Goal: Navigation & Orientation: Find specific page/section

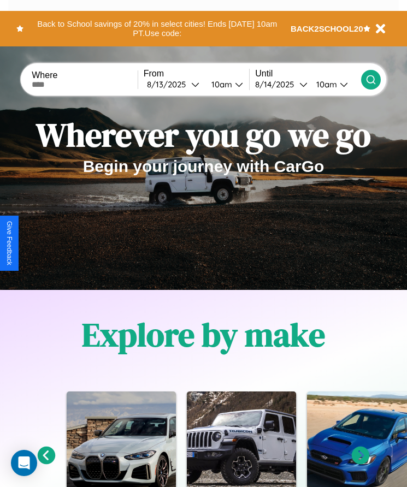
scroll to position [182, 0]
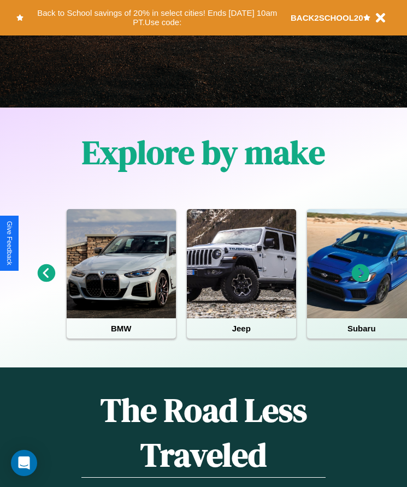
click at [360, 281] on icon at bounding box center [361, 273] width 18 height 18
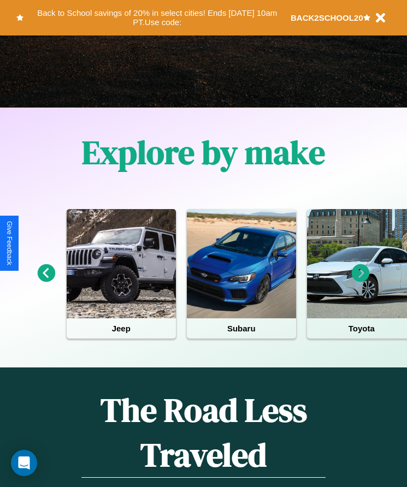
click at [360, 281] on icon at bounding box center [361, 273] width 18 height 18
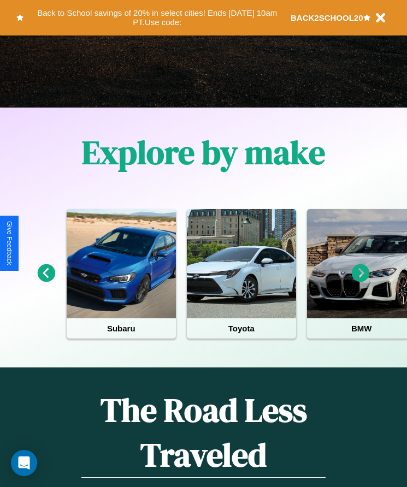
click at [360, 281] on icon at bounding box center [361, 273] width 18 height 18
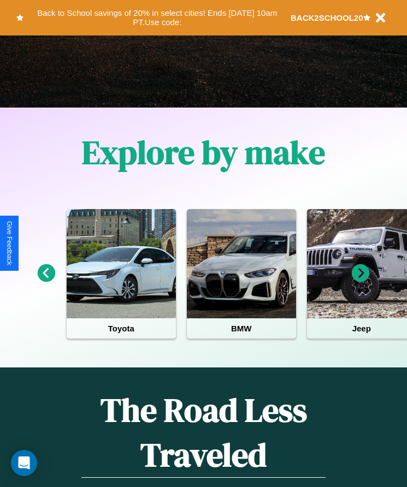
click at [360, 281] on icon at bounding box center [361, 273] width 18 height 18
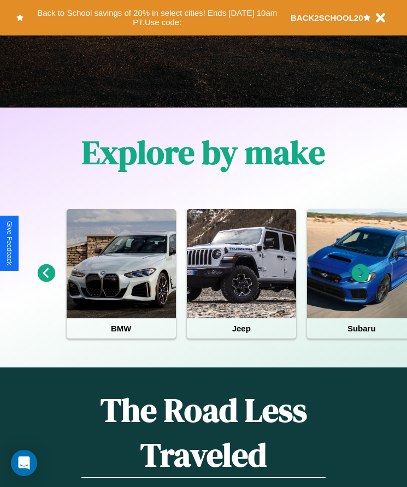
click at [46, 281] on icon at bounding box center [47, 273] width 18 height 18
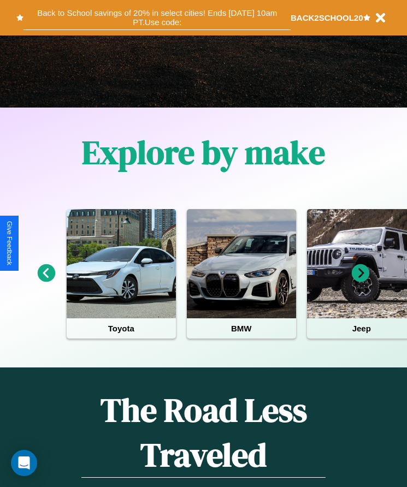
click at [157, 17] on button "Back to School savings of 20% in select cities! Ends [DATE] 10am PT. Use code:" at bounding box center [156, 17] width 267 height 25
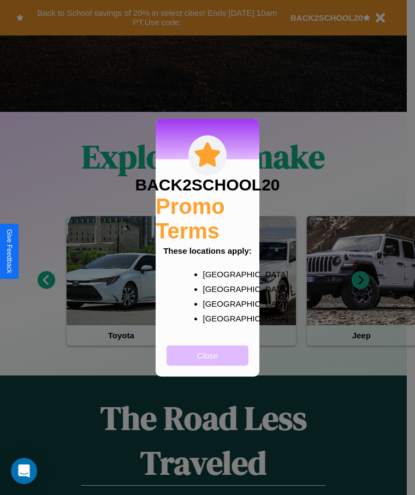
click at [208, 363] on button "Close" at bounding box center [208, 356] width 82 height 20
